Goal: Navigation & Orientation: Find specific page/section

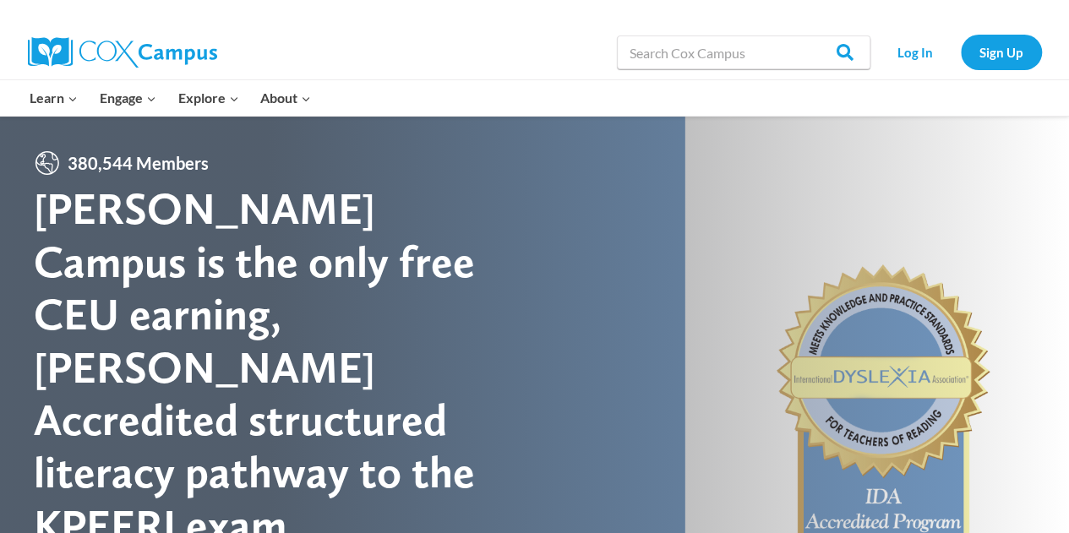
click at [572, 256] on div at bounding box center [534, 420] width 1069 height 609
drag, startPoint x: 572, startPoint y: 256, endPoint x: 657, endPoint y: 308, distance: 99.4
click at [657, 308] on div at bounding box center [534, 420] width 1069 height 609
click at [466, 38] on div "Search in [URL][DOMAIN_NAME] Search Search Log In Sign Up" at bounding box center [729, 52] width 625 height 54
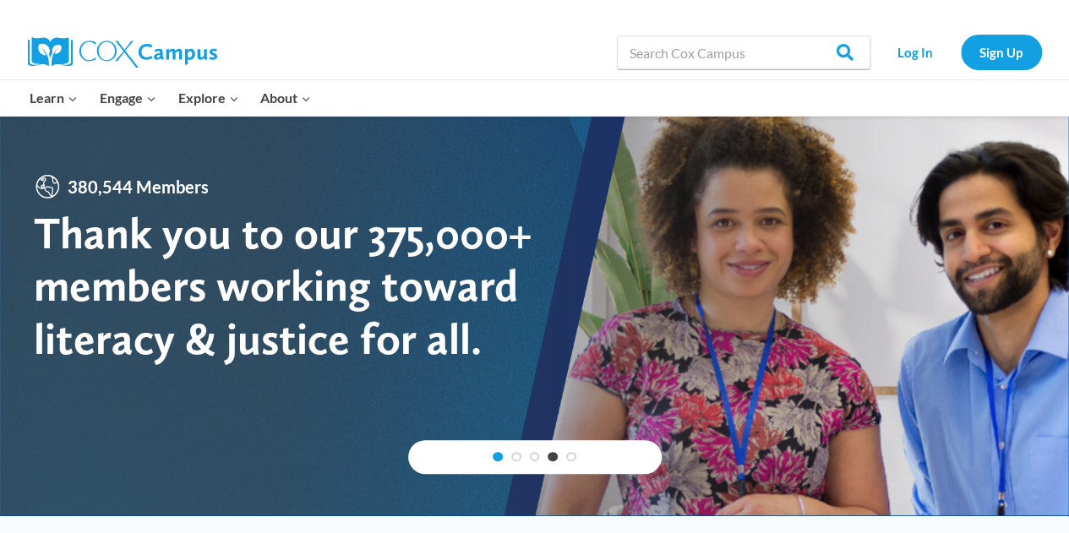
drag, startPoint x: 496, startPoint y: 457, endPoint x: 476, endPoint y: 464, distance: 21.4
click at [496, 457] on link "1" at bounding box center [498, 457] width 10 height 10
